Goal: Information Seeking & Learning: Learn about a topic

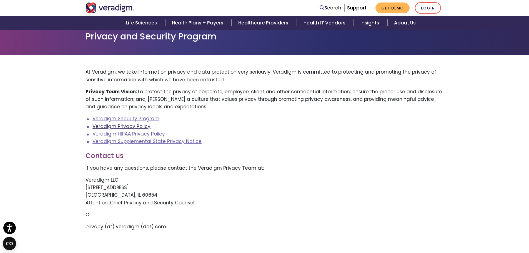
scroll to position [28, 0]
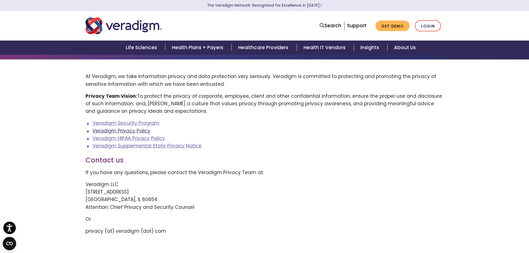
click at [130, 132] on link "Veradigm Privacy Policy" at bounding box center [121, 130] width 58 height 7
click at [130, 137] on link "Veradigm HIPAA Privacy Policy" at bounding box center [128, 138] width 72 height 7
click at [137, 145] on link "Veradigm Supplemental State Privacy Notice" at bounding box center [146, 145] width 109 height 7
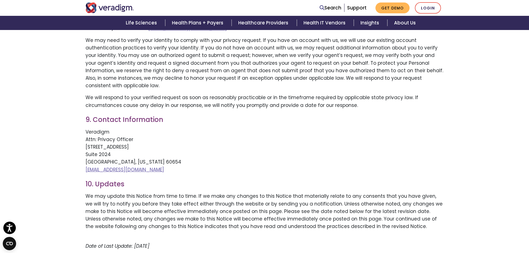
scroll to position [1166, 0]
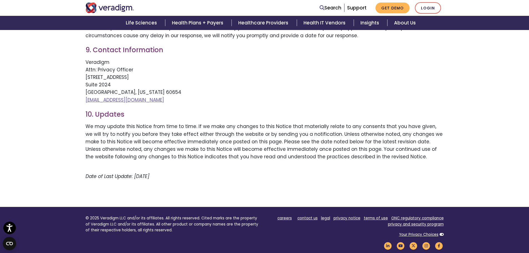
drag, startPoint x: 180, startPoint y: 128, endPoint x: 80, endPoint y: 132, distance: 99.4
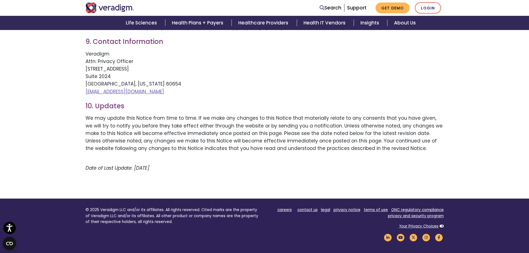
scroll to position [1193, 0]
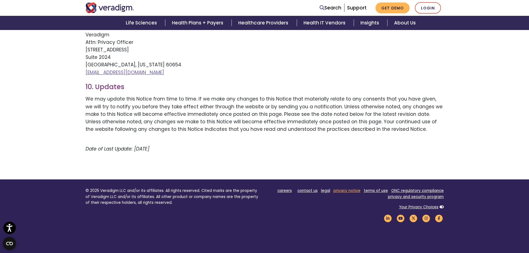
click at [353, 188] on link "privacy notice" at bounding box center [346, 190] width 27 height 5
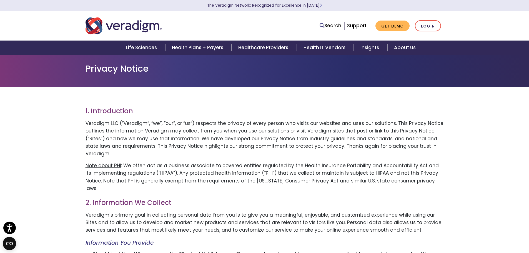
click at [105, 85] on div "Privacy Notice" at bounding box center [264, 70] width 529 height 33
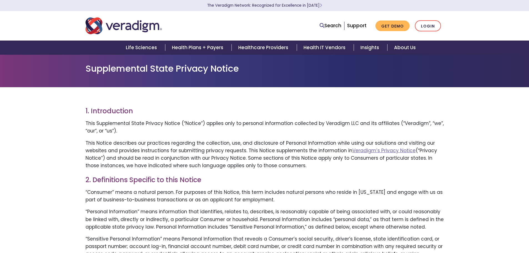
scroll to position [1185, 0]
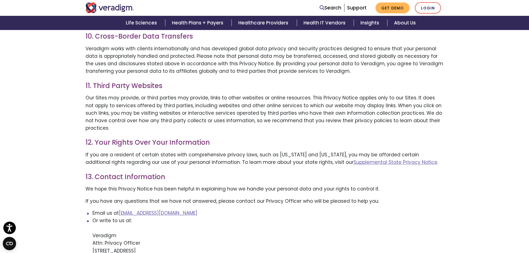
scroll to position [1082, 0]
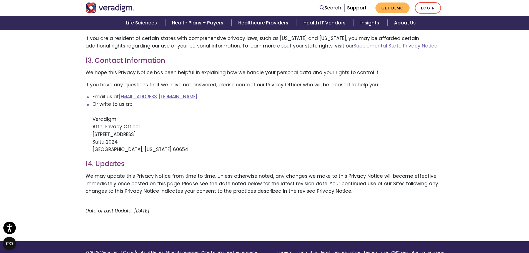
drag, startPoint x: 174, startPoint y: 165, endPoint x: 84, endPoint y: 165, distance: 89.6
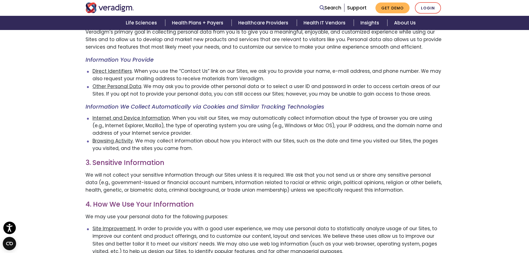
scroll to position [194, 0]
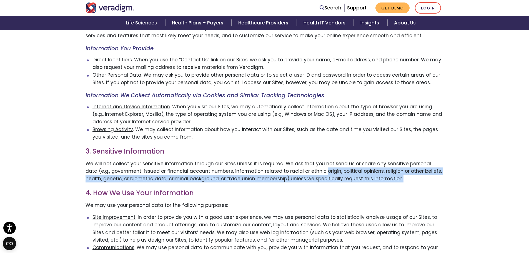
drag, startPoint x: 372, startPoint y: 164, endPoint x: 289, endPoint y: 153, distance: 82.9
click at [306, 160] on p "We will not collect your sensitive information through our Sites unless it is r…" at bounding box center [264, 171] width 358 height 23
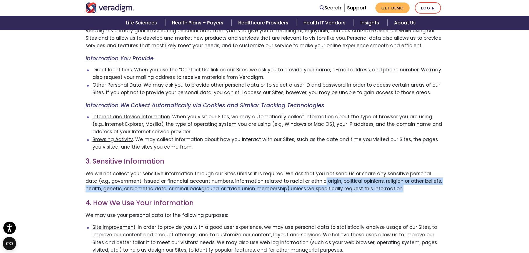
scroll to position [111, 0]
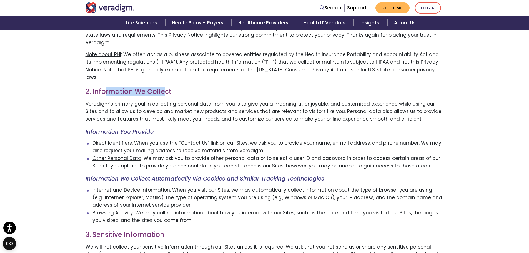
drag, startPoint x: 157, startPoint y: 76, endPoint x: 104, endPoint y: 76, distance: 52.7
click at [104, 88] on h3 "2. Information We Collect" at bounding box center [264, 92] width 358 height 8
drag, startPoint x: 170, startPoint y: 78, endPoint x: 90, endPoint y: 77, distance: 79.4
click at [90, 88] on h3 "2. Information We Collect" at bounding box center [264, 92] width 358 height 8
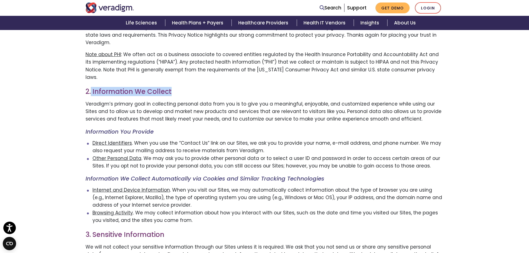
copy h3 "Information We Collect"
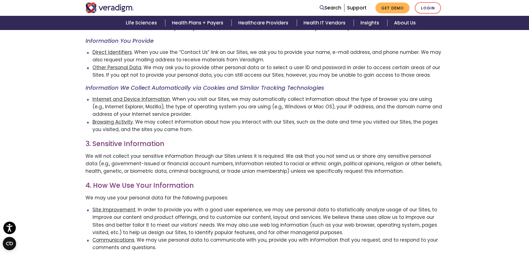
scroll to position [222, 0]
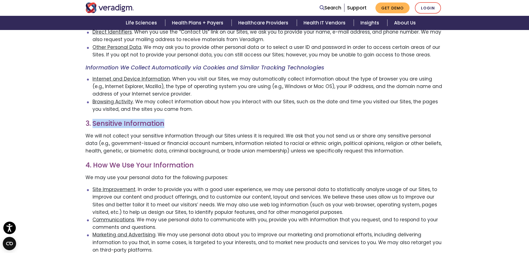
drag, startPoint x: 164, startPoint y: 109, endPoint x: 92, endPoint y: 108, distance: 72.2
click at [92, 120] on h3 "3. Sensitive Information" at bounding box center [264, 124] width 358 height 8
copy h3 "Sensitive Information"
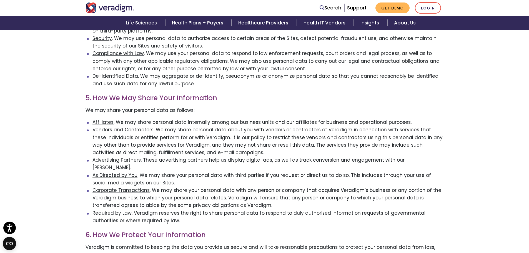
scroll to position [444, 0]
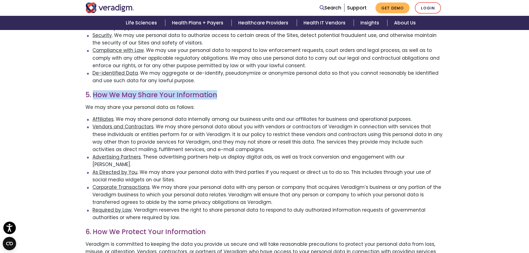
drag, startPoint x: 220, startPoint y: 79, endPoint x: 94, endPoint y: 78, distance: 126.6
click at [94, 91] on h3 "5. How We May Share Your Information" at bounding box center [264, 95] width 358 height 8
copy h3 "How We May Share Your Information"
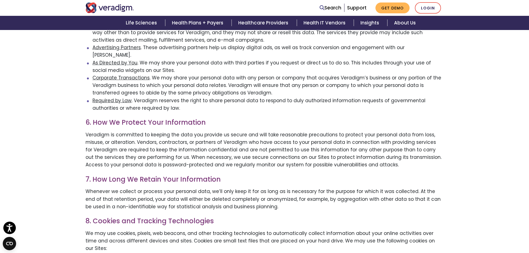
scroll to position [555, 0]
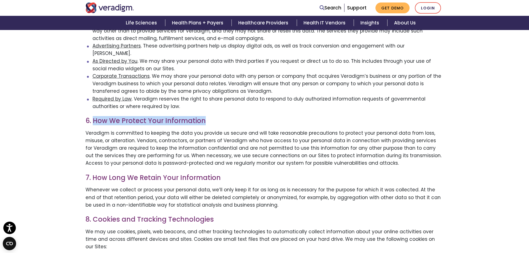
drag, startPoint x: 210, startPoint y: 97, endPoint x: 94, endPoint y: 97, distance: 116.6
click at [94, 117] on h3 "6. How We Protect Your Information" at bounding box center [264, 121] width 358 height 8
copy h3 "How We Protect Your Information"
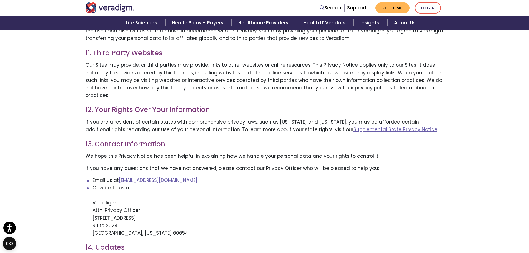
scroll to position [999, 0]
click at [353, 126] on link "Supplemental State Privacy Notice" at bounding box center [395, 129] width 84 height 7
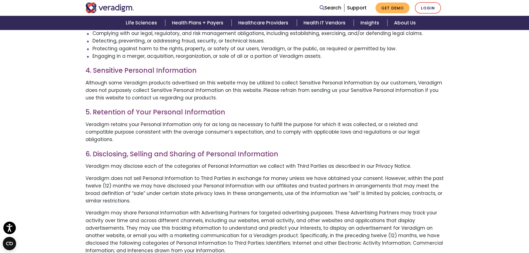
scroll to position [555, 0]
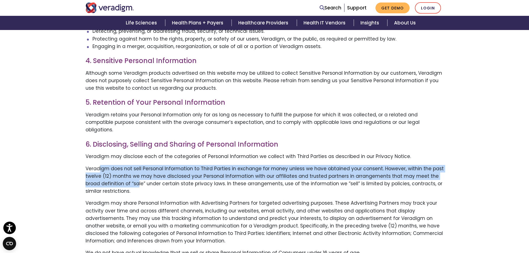
drag, startPoint x: 122, startPoint y: 149, endPoint x: 99, endPoint y: 134, distance: 27.6
click at [99, 165] on p "Veradigm does not sell Personal Information to Third Parties in exchange for mo…" at bounding box center [264, 180] width 358 height 30
click at [132, 165] on p "Veradigm does not sell Personal Information to Third Parties in exchange for mo…" at bounding box center [264, 180] width 358 height 30
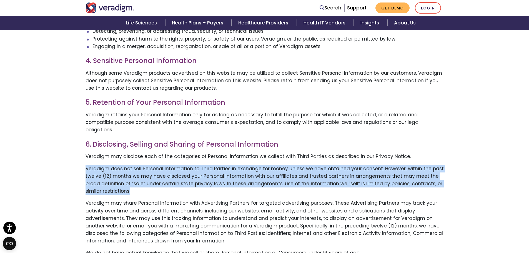
drag, startPoint x: 116, startPoint y: 156, endPoint x: 79, endPoint y: 132, distance: 44.2
click at [79, 132] on div "1. Introduction This Supplemental State Privacy Notice (“Notice”) applies only …" at bounding box center [264, 174] width 529 height 1285
copy p "Veradigm does not sell Personal Information to Third Parties in exchange for mo…"
drag, startPoint x: 140, startPoint y: 178, endPoint x: 144, endPoint y: 170, distance: 9.1
click at [140, 199] on p "Veradigm may share Personal Information with Advertising Partners for targeted …" at bounding box center [264, 221] width 358 height 45
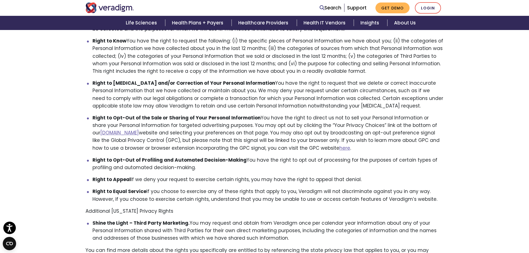
scroll to position [722, 0]
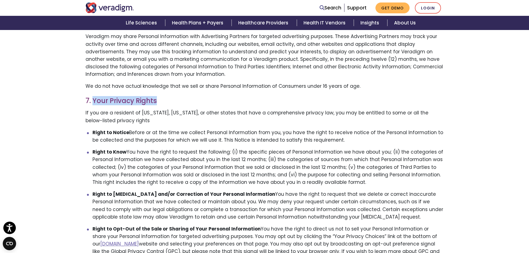
drag, startPoint x: 156, startPoint y: 63, endPoint x: 94, endPoint y: 63, distance: 62.4
click at [94, 97] on h3 "7. Your Privacy Rights" at bounding box center [264, 101] width 358 height 8
copy h3 "Your Privacy Rights"
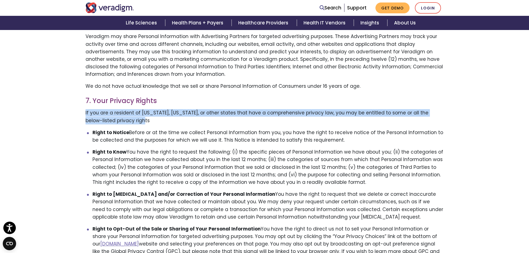
drag, startPoint x: 118, startPoint y: 84, endPoint x: 81, endPoint y: 72, distance: 38.3
click at [81, 72] on div "1. Introduction This Supplemental State Privacy Notice (“Notice”) applies only …" at bounding box center [264, 3] width 366 height 1249
copy p "If you are a resident of [US_STATE], [US_STATE], or other states that have a co…"
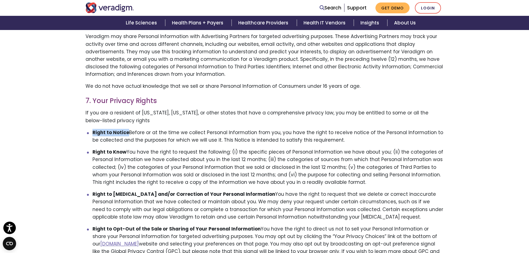
drag, startPoint x: 127, startPoint y: 95, endPoint x: 92, endPoint y: 93, distance: 34.5
click at [92, 129] on strong "Right to Notice" at bounding box center [110, 132] width 37 height 7
copy strong "Right to Notice"
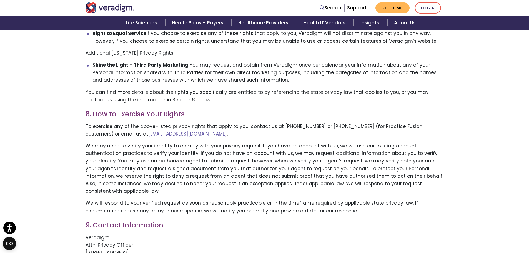
scroll to position [999, 0]
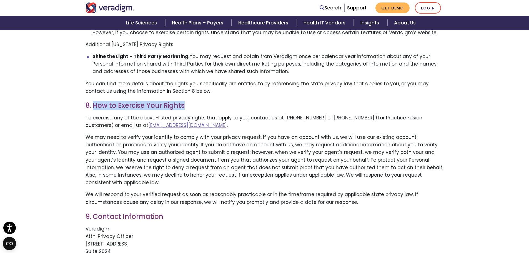
drag, startPoint x: 185, startPoint y: 69, endPoint x: 94, endPoint y: 68, distance: 91.3
click at [94, 102] on h3 "8. How to Exercise Your Rights" at bounding box center [264, 106] width 358 height 8
copy h3 "How to Exercise Your Rights"
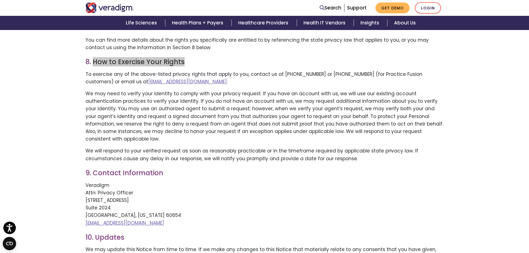
scroll to position [1193, 0]
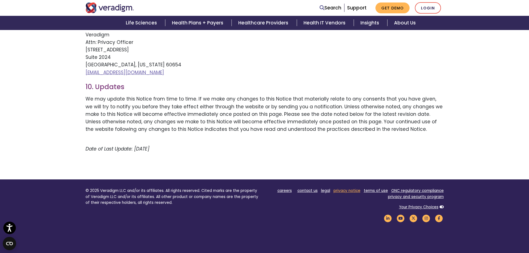
click at [344, 188] on link "privacy notice" at bounding box center [346, 190] width 27 height 5
